Goal: Task Accomplishment & Management: Use online tool/utility

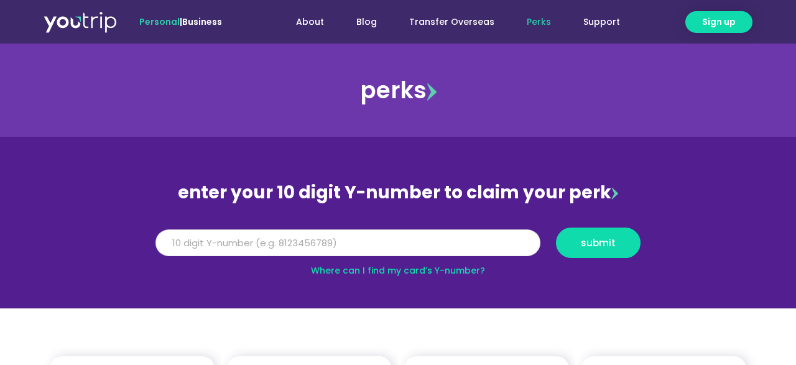
click at [212, 243] on input "Y Number" at bounding box center [347, 242] width 385 height 27
click at [238, 246] on input "Y Number" at bounding box center [347, 242] width 385 height 27
click at [604, 243] on span "submit" at bounding box center [598, 242] width 35 height 9
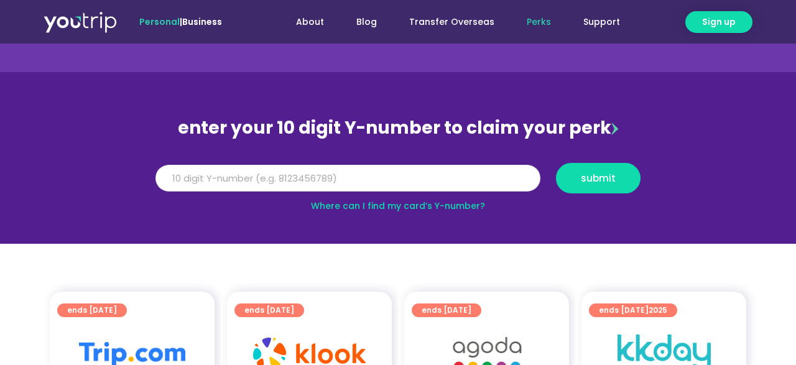
drag, startPoint x: 248, startPoint y: 178, endPoint x: 147, endPoint y: 179, distance: 100.7
click at [155, 179] on input "5162400010745482" at bounding box center [347, 178] width 385 height 27
click at [371, 205] on link "Where can I find my card’s Y-number?" at bounding box center [398, 206] width 174 height 12
click at [274, 177] on input "5162400010745482" at bounding box center [347, 178] width 385 height 27
type input "5"
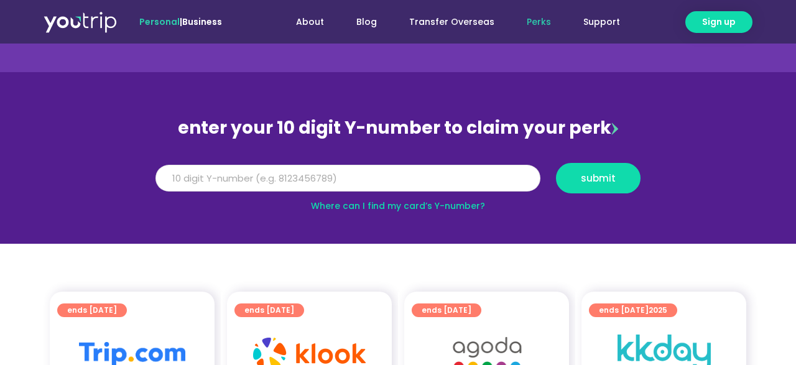
click at [195, 180] on input "Y Number" at bounding box center [347, 178] width 385 height 27
click at [234, 177] on input "Y Number" at bounding box center [347, 178] width 385 height 27
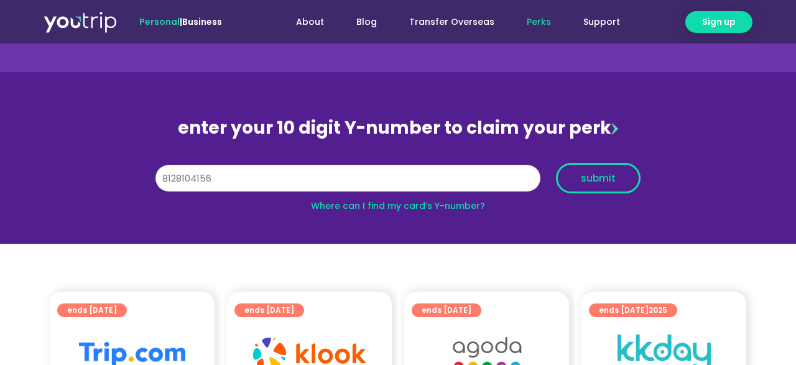
type input "8128104156"
click at [601, 177] on span "submit" at bounding box center [598, 178] width 35 height 9
